Goal: Transaction & Acquisition: Purchase product/service

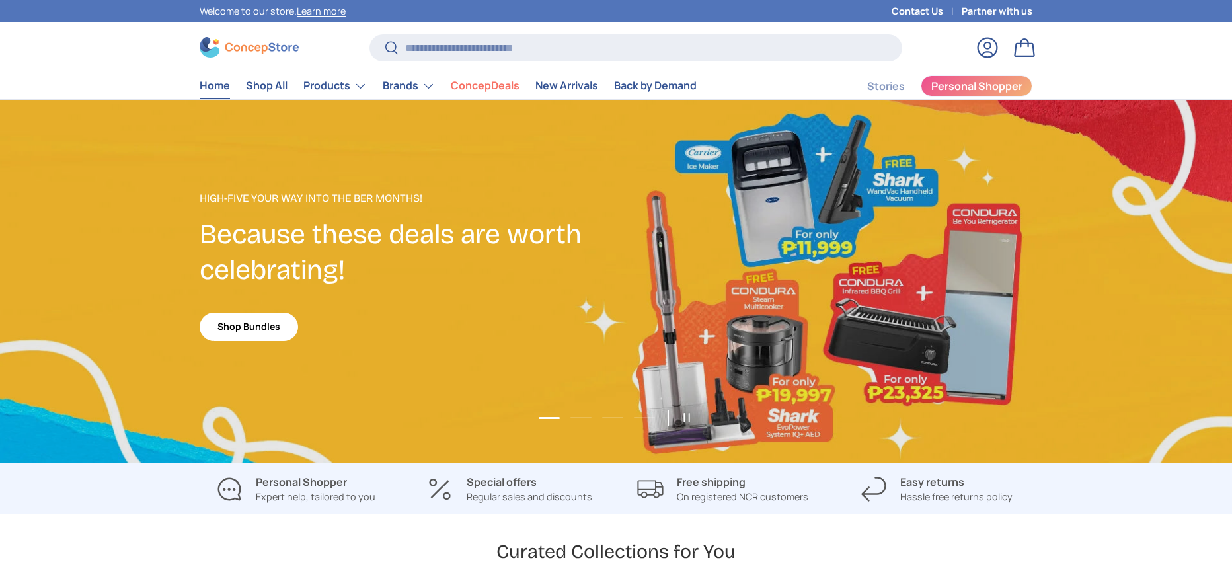
scroll to position [3419, 5403]
type input "**********"
click at [369, 33] on button "Search" at bounding box center [384, 48] width 30 height 31
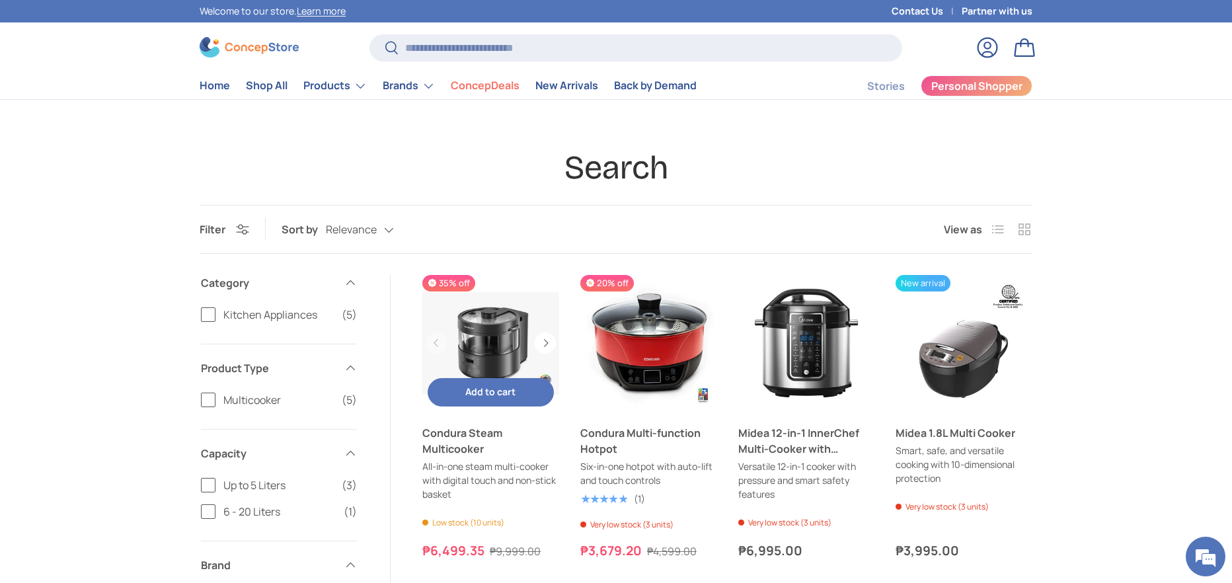
click at [500, 344] on link "Condura Steam Multicooker" at bounding box center [490, 343] width 137 height 137
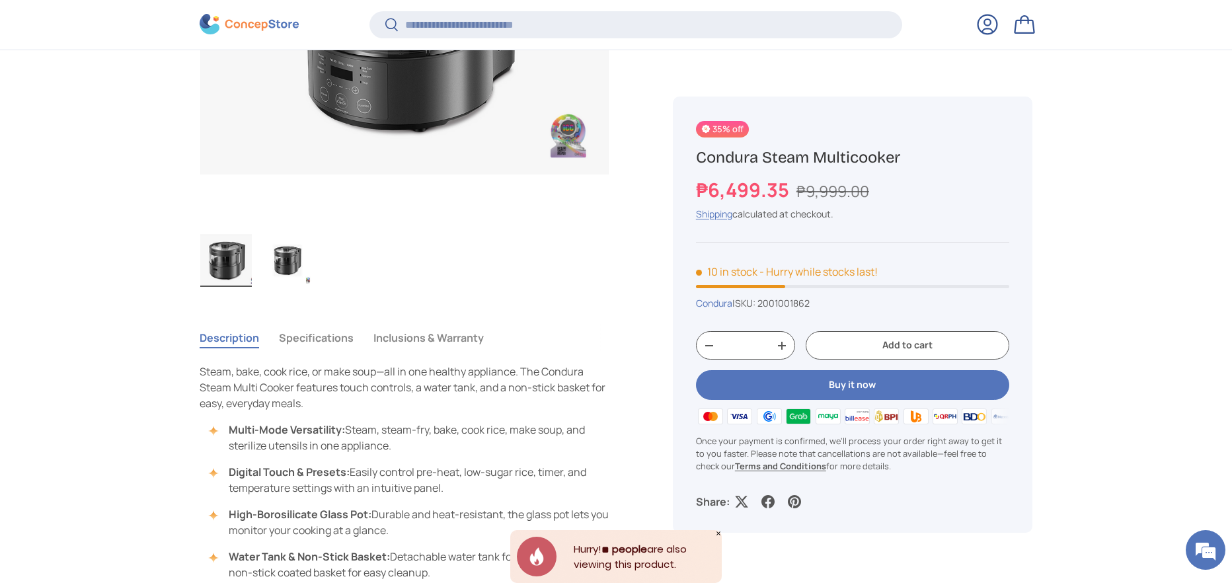
scroll to position [889, 0]
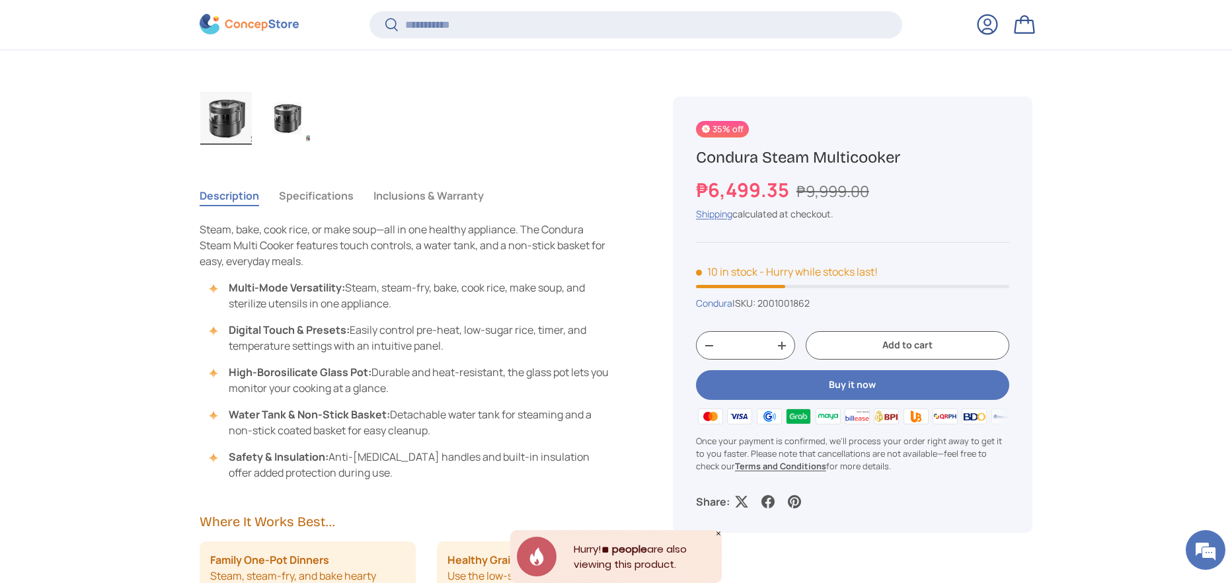
click at [340, 206] on button "Specifications" at bounding box center [316, 195] width 75 height 30
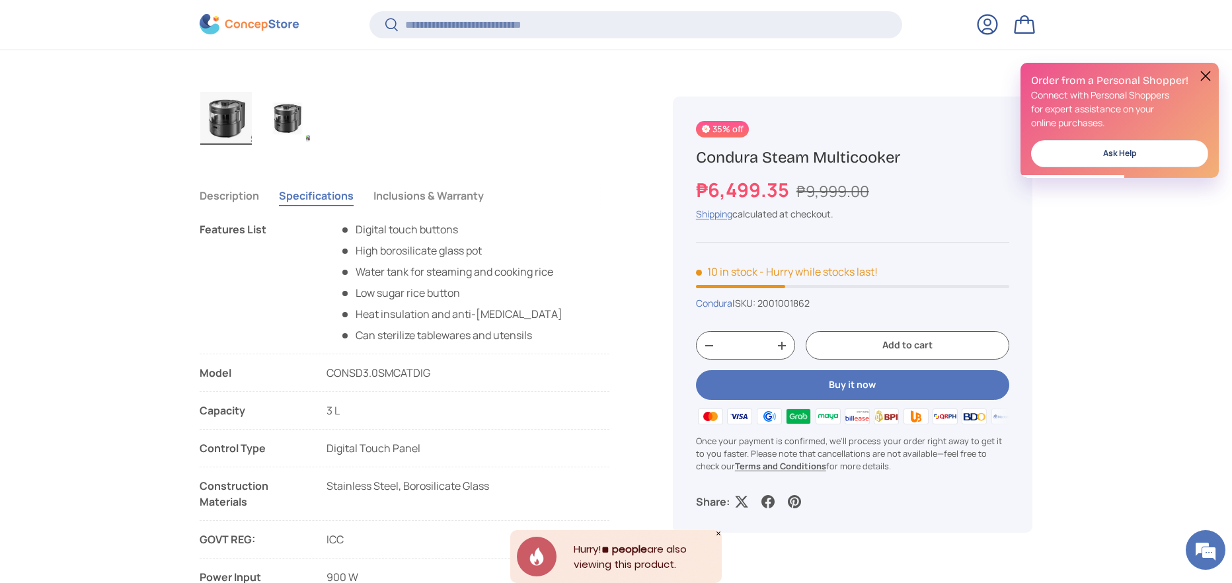
scroll to position [0, 0]
